Goal: Information Seeking & Learning: Check status

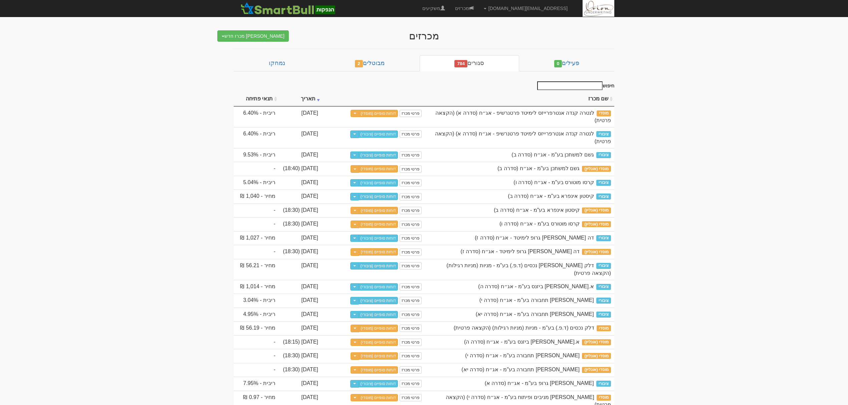
click at [390, 131] on link "דוחות סופיים (ציבורי)" at bounding box center [379, 134] width 40 height 7
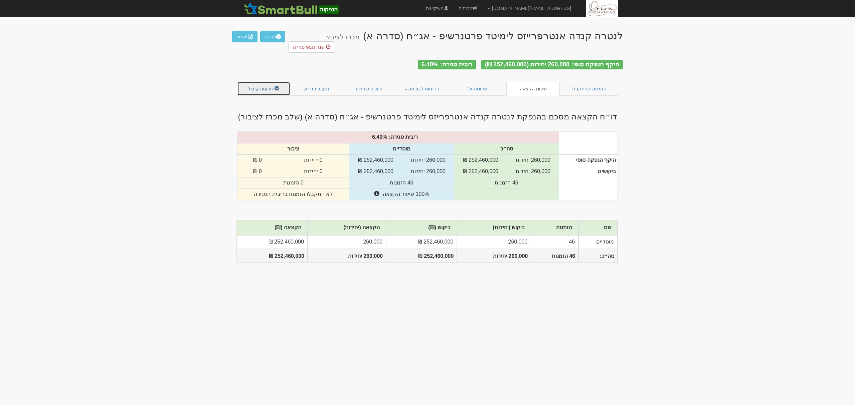
click at [273, 82] on link "הודעות קיבול" at bounding box center [263, 89] width 53 height 14
click at [325, 82] on link "העברת ני״ע" at bounding box center [316, 89] width 53 height 14
click at [375, 82] on link "חיובים כספיים" at bounding box center [369, 89] width 52 height 14
